Goal: Find specific page/section: Find specific page/section

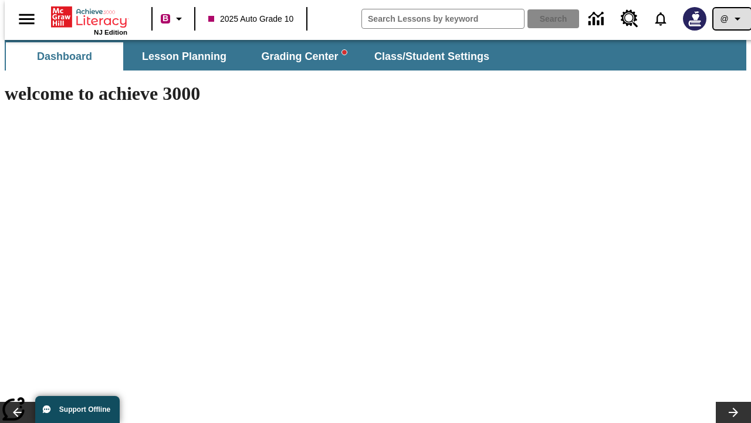
click at [731, 19] on icon "Profile/Settings" at bounding box center [738, 19] width 14 height 14
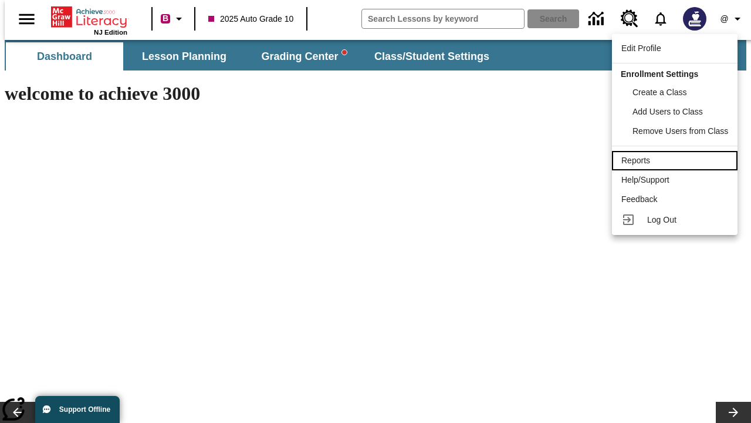
click at [677, 160] on div "Reports" at bounding box center [674, 160] width 107 height 12
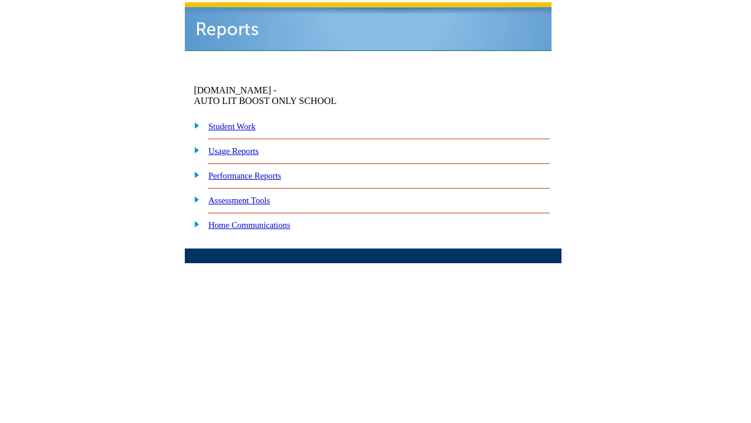
click at [261, 171] on link "Performance Reports" at bounding box center [244, 175] width 73 height 9
